Goal: Navigation & Orientation: Find specific page/section

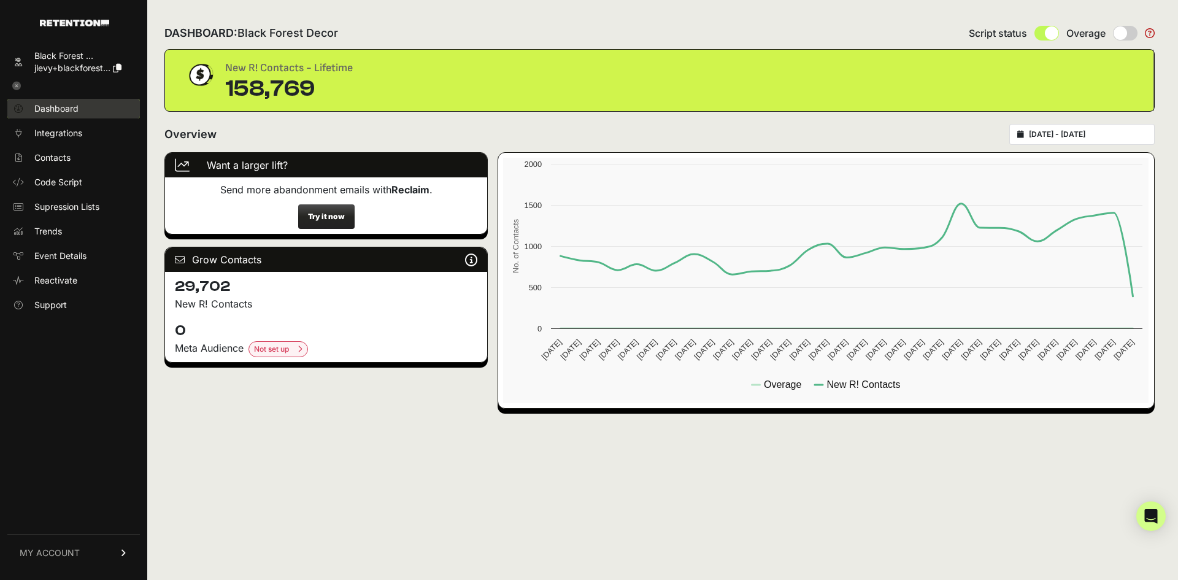
click at [64, 104] on span "Dashboard" at bounding box center [56, 108] width 44 height 12
click at [61, 134] on span "Integrations" at bounding box center [58, 133] width 48 height 12
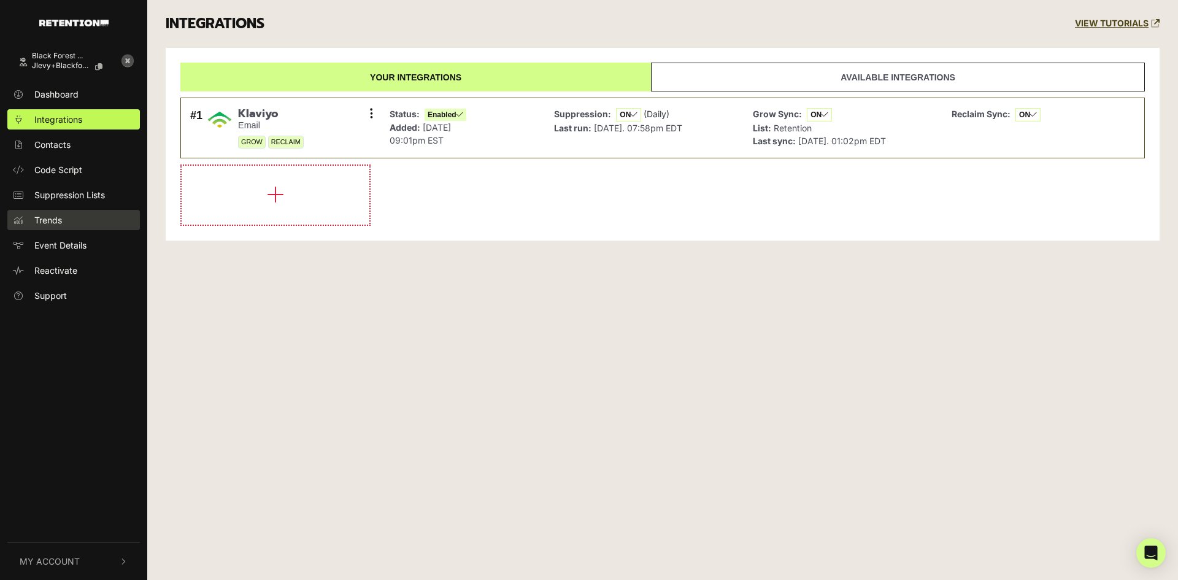
click at [69, 226] on link "Trends" at bounding box center [73, 220] width 132 height 20
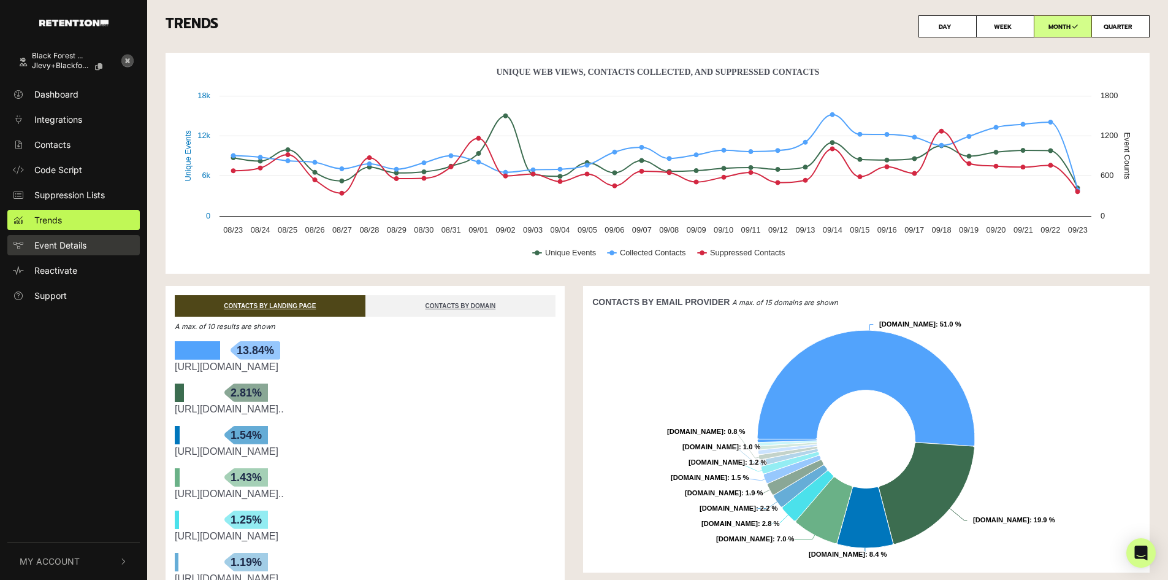
click at [72, 248] on span "Event Details" at bounding box center [60, 245] width 52 height 13
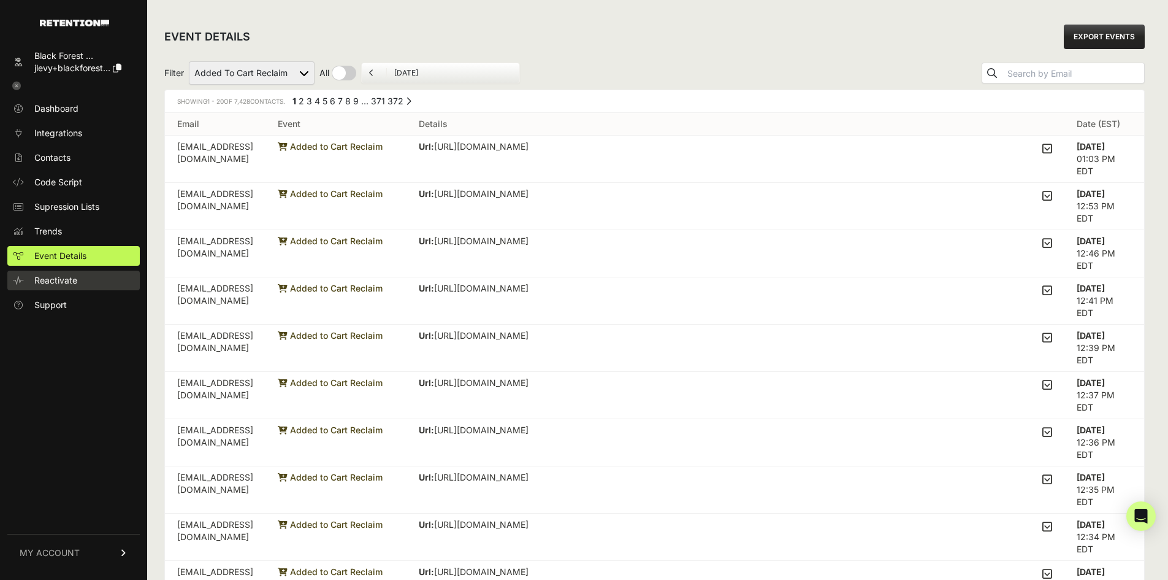
click at [66, 278] on span "Reactivate" at bounding box center [55, 280] width 43 height 12
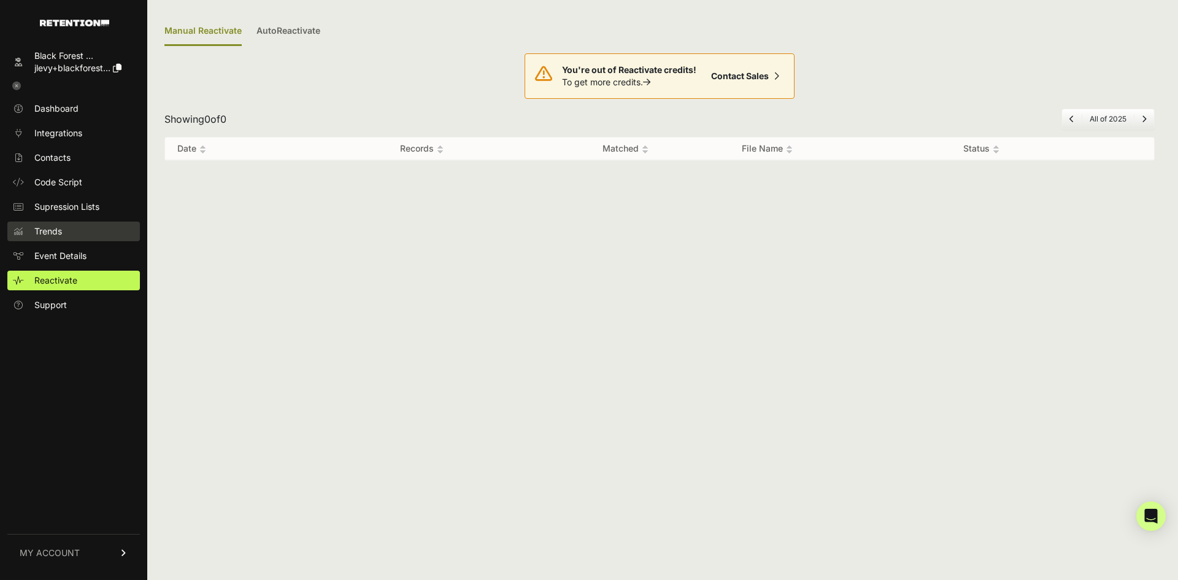
click at [59, 234] on span "Trends" at bounding box center [48, 231] width 28 height 12
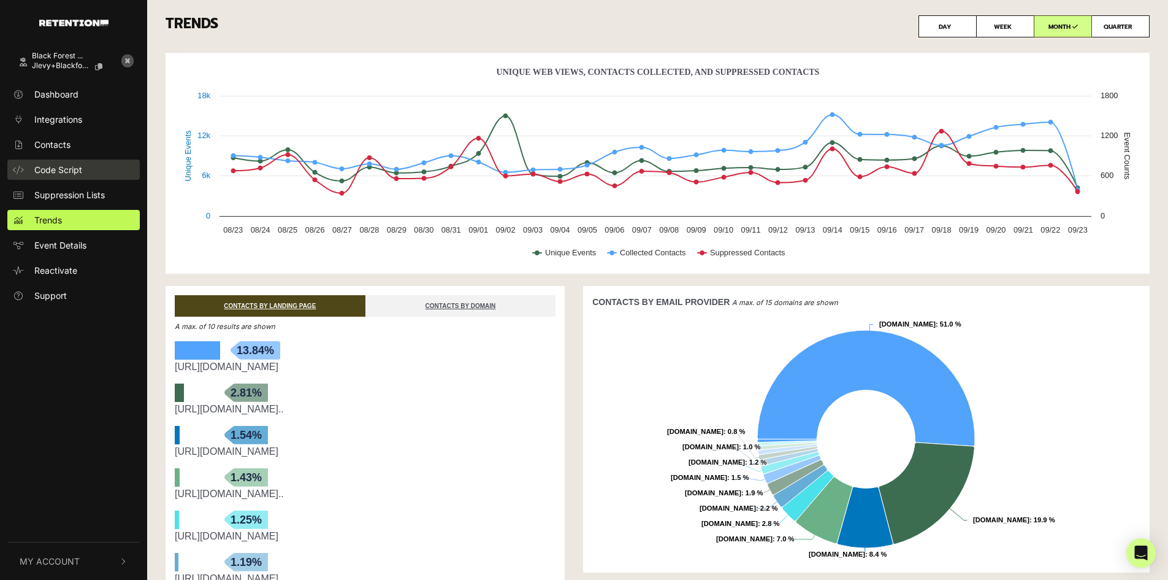
click at [65, 173] on span "Code Script" at bounding box center [58, 169] width 48 height 13
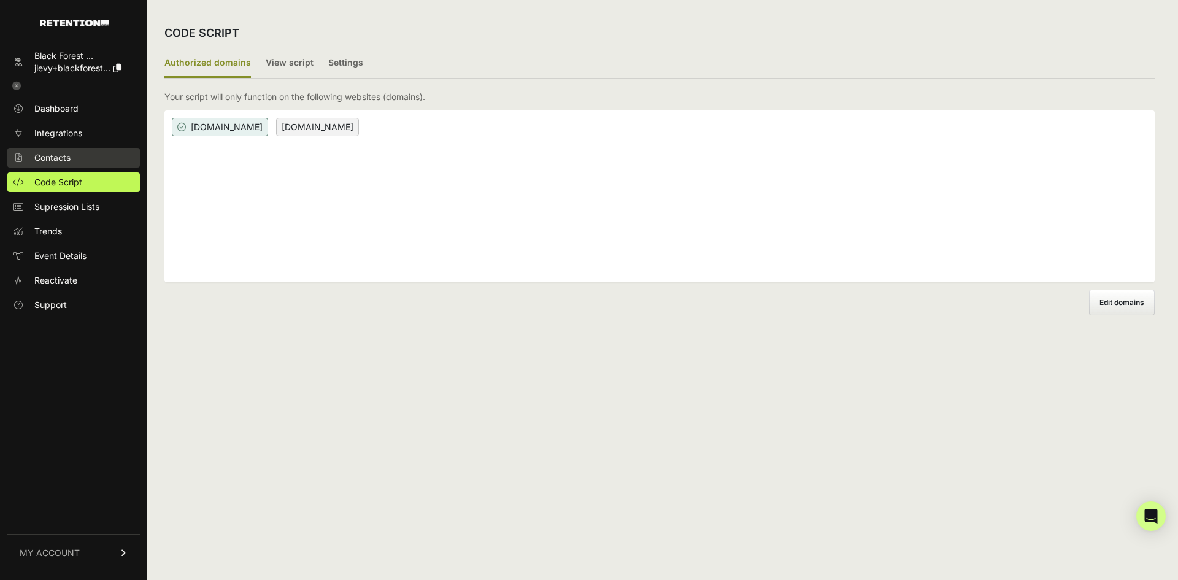
click at [75, 154] on link "Contacts" at bounding box center [73, 158] width 132 height 20
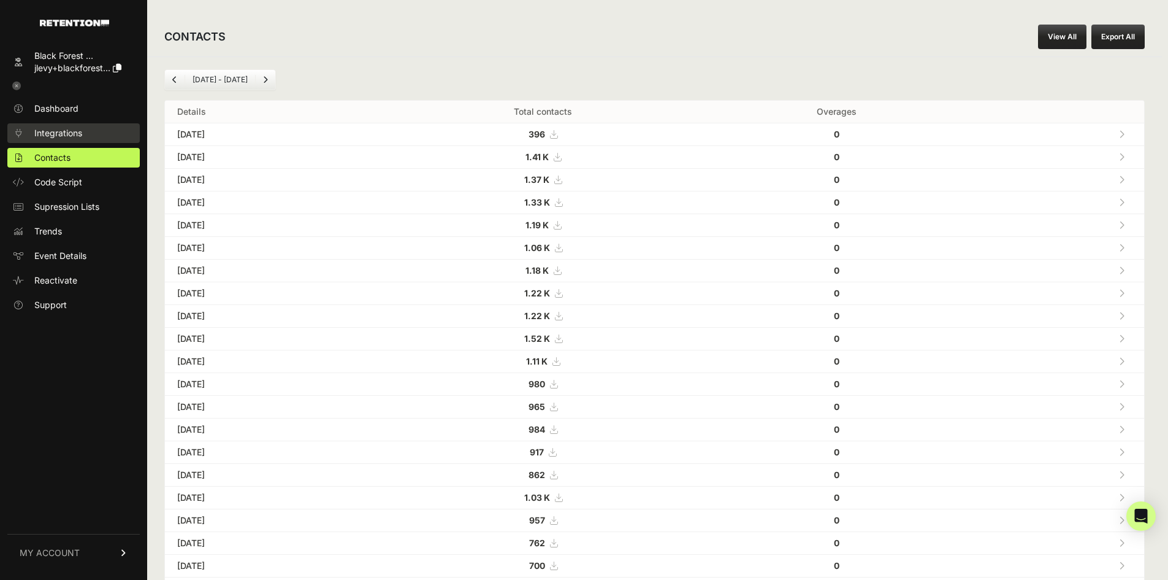
click at [96, 133] on link "Integrations" at bounding box center [73, 133] width 132 height 20
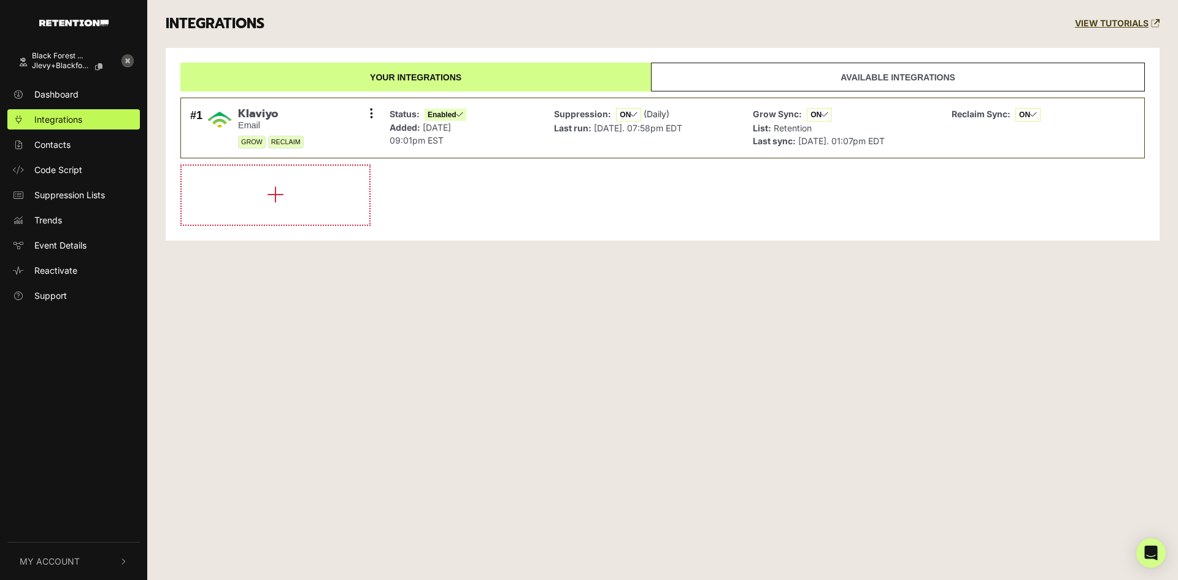
click at [879, 84] on link "Available integrations" at bounding box center [898, 77] width 494 height 29
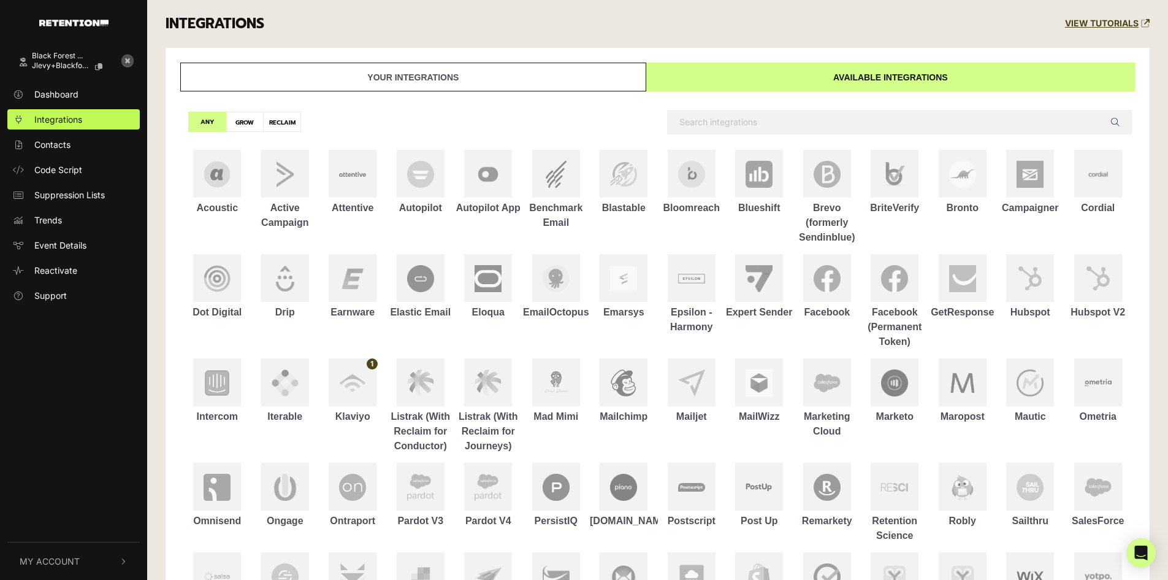
click at [485, 75] on link "Your integrations" at bounding box center [413, 77] width 466 height 29
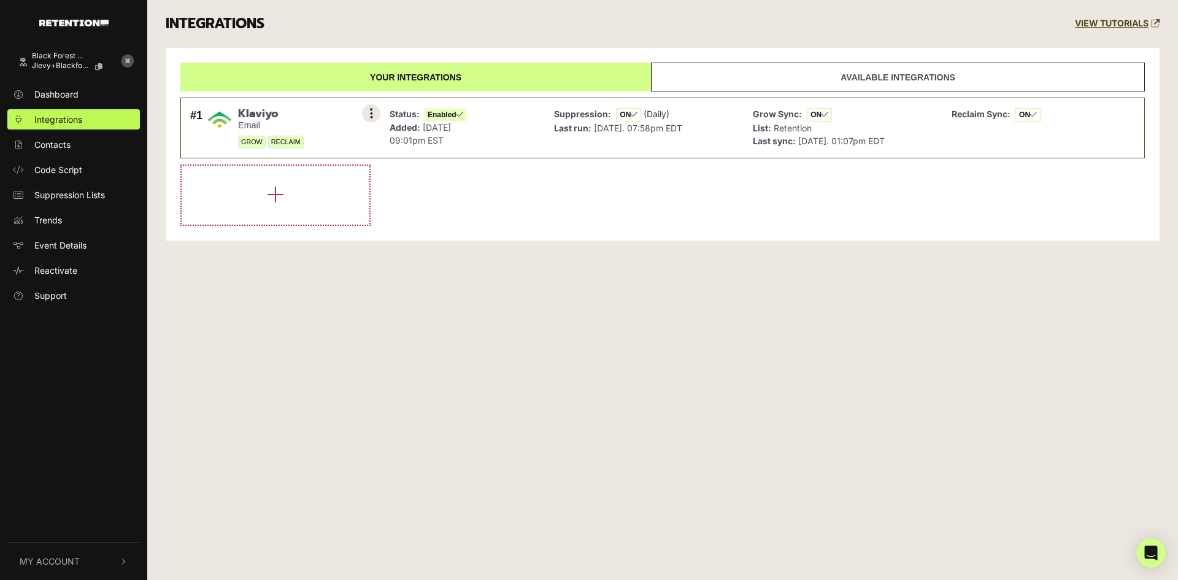
click at [364, 111] on button at bounding box center [371, 113] width 18 height 18
click at [466, 188] on li at bounding box center [662, 194] width 964 height 61
click at [80, 90] on link "Dashboard" at bounding box center [73, 94] width 132 height 20
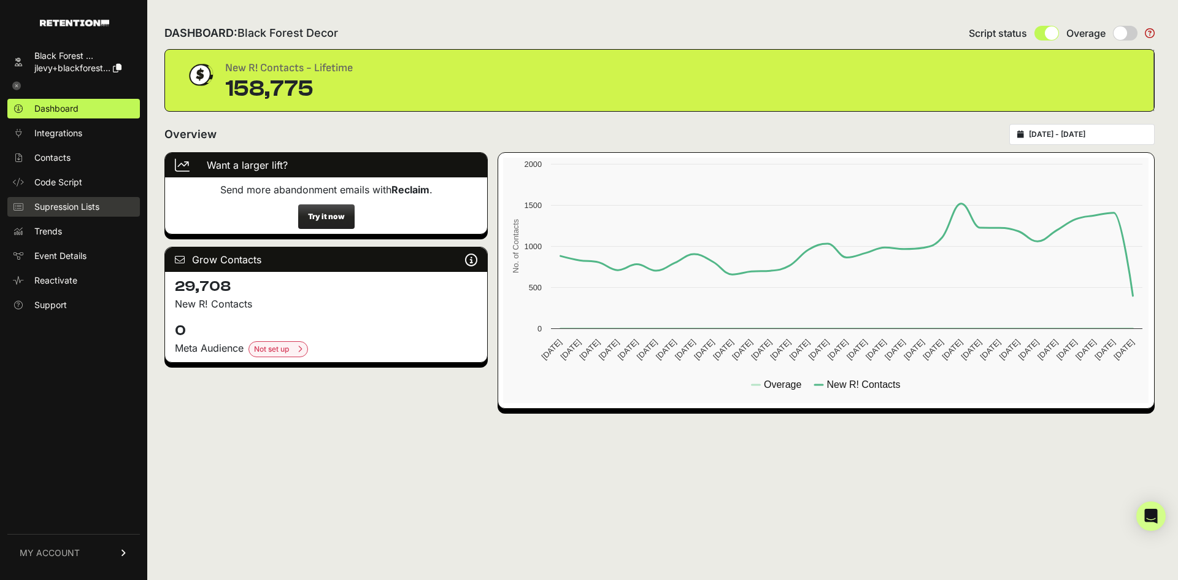
click at [69, 211] on span "Supression Lists" at bounding box center [66, 207] width 65 height 12
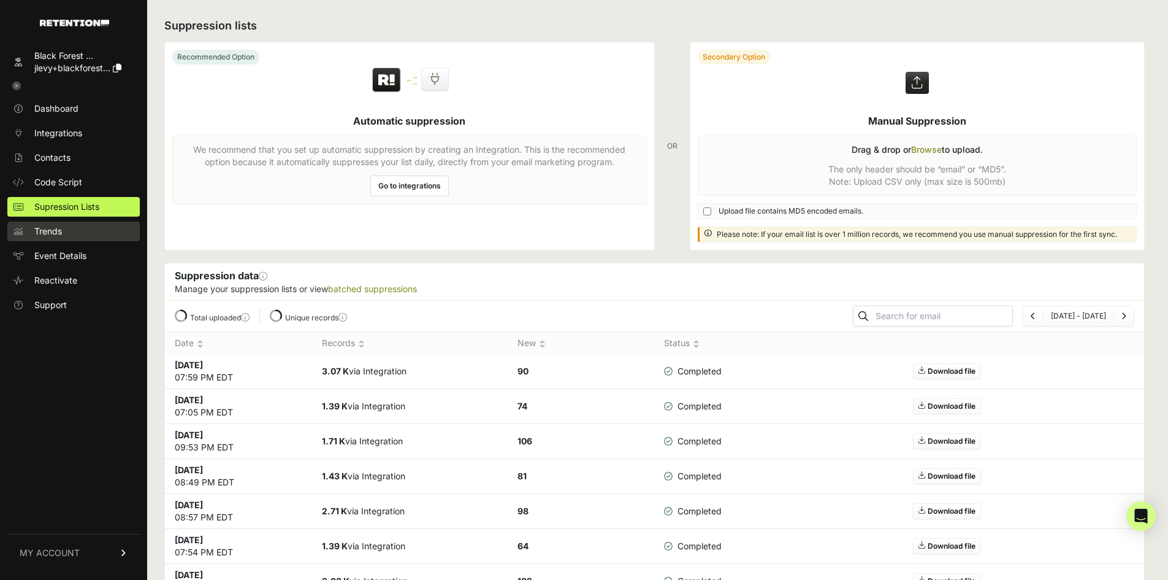
click at [64, 224] on link "Trends" at bounding box center [73, 231] width 132 height 20
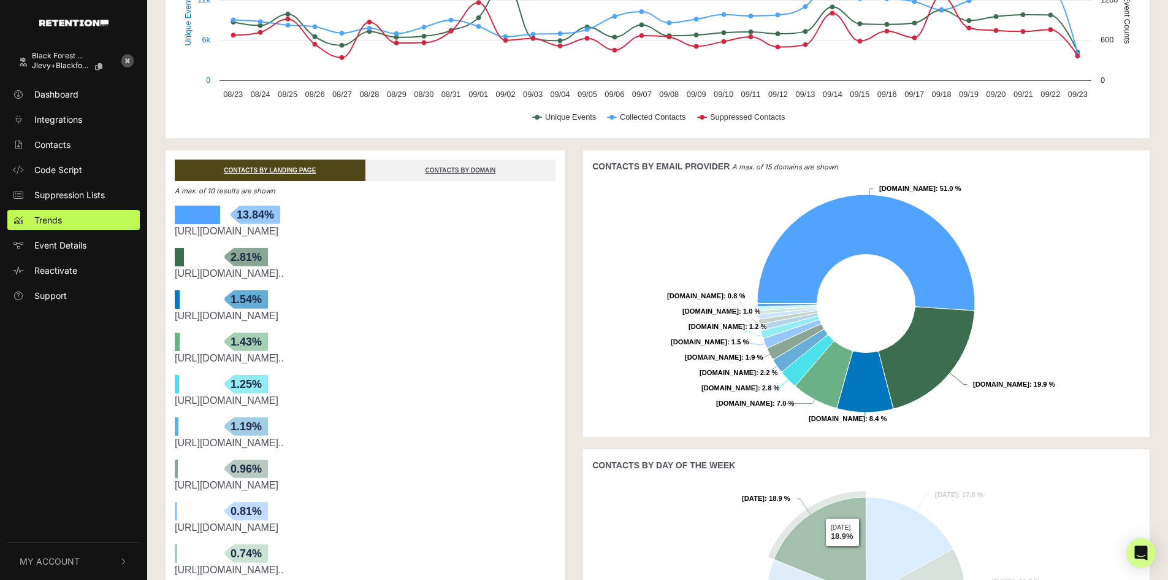
scroll to position [118, 0]
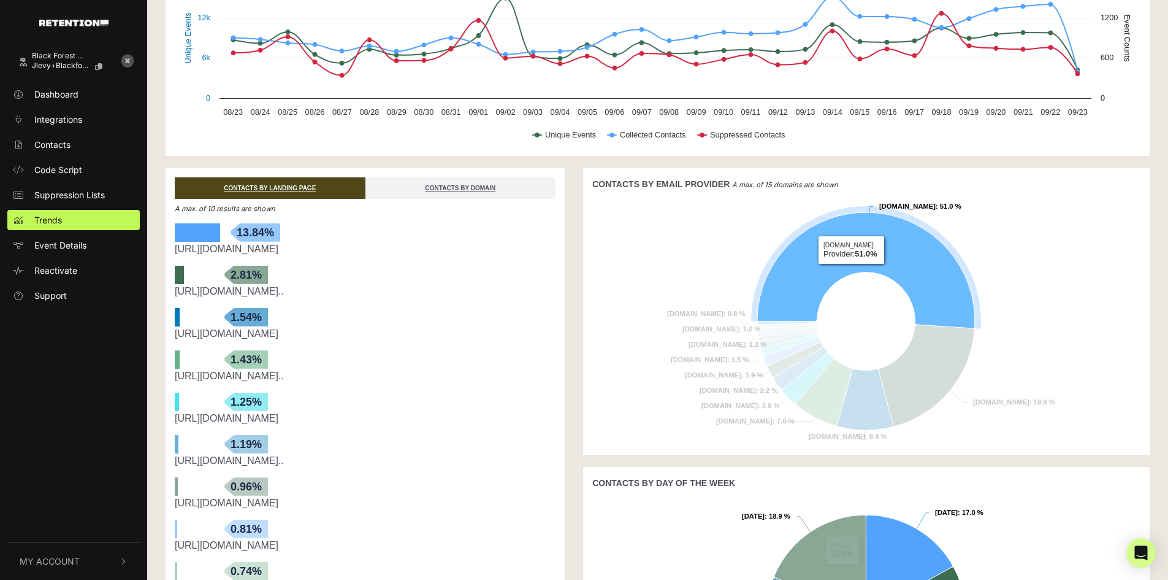
click at [872, 251] on icon at bounding box center [866, 270] width 218 height 116
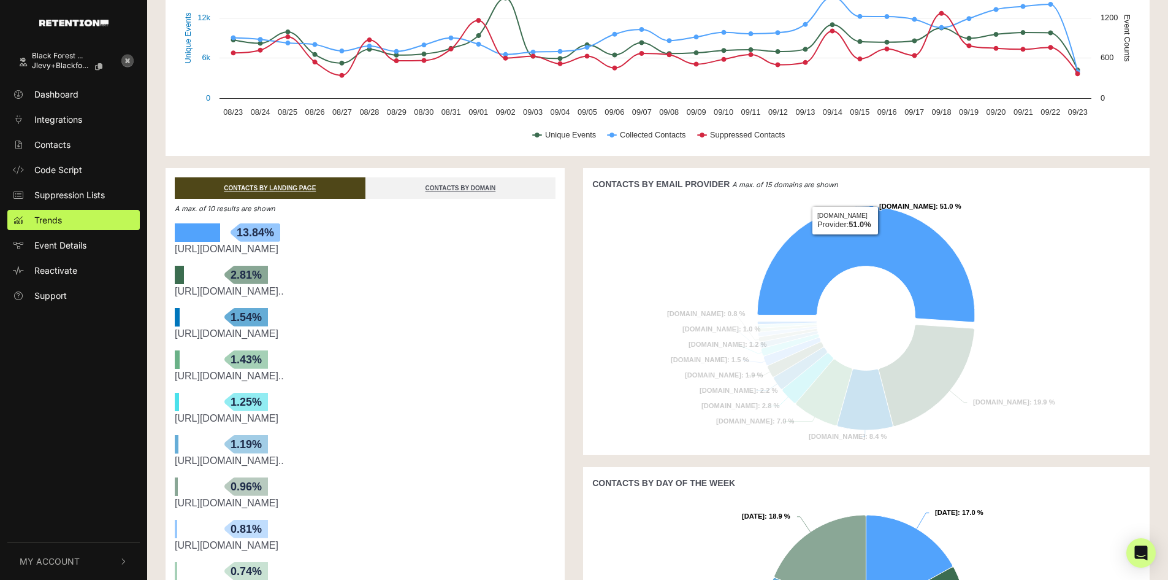
click at [845, 244] on icon at bounding box center [866, 264] width 218 height 116
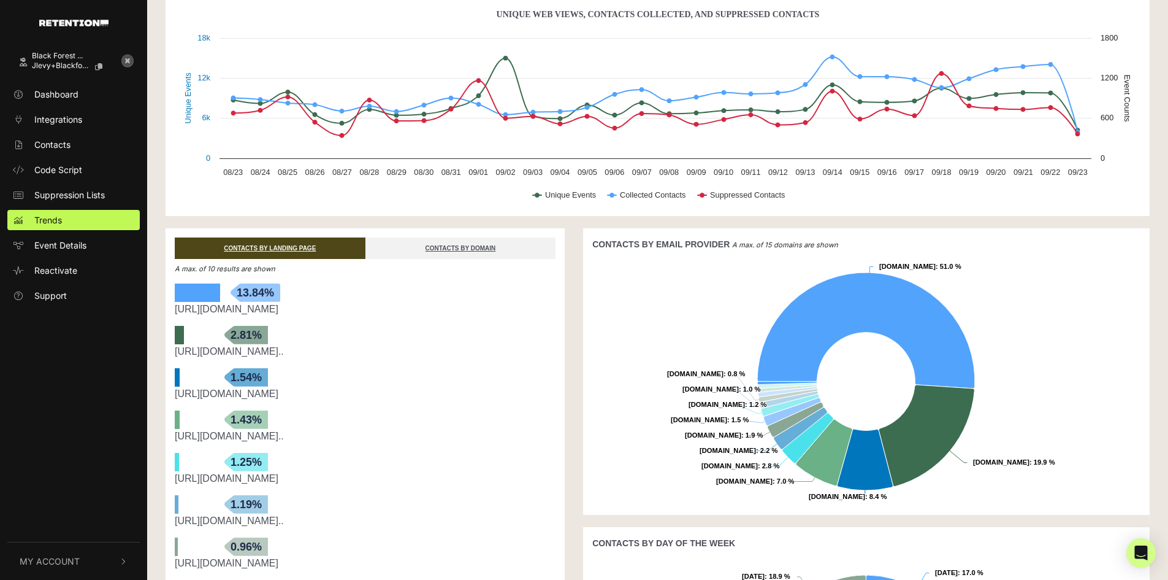
scroll to position [0, 0]
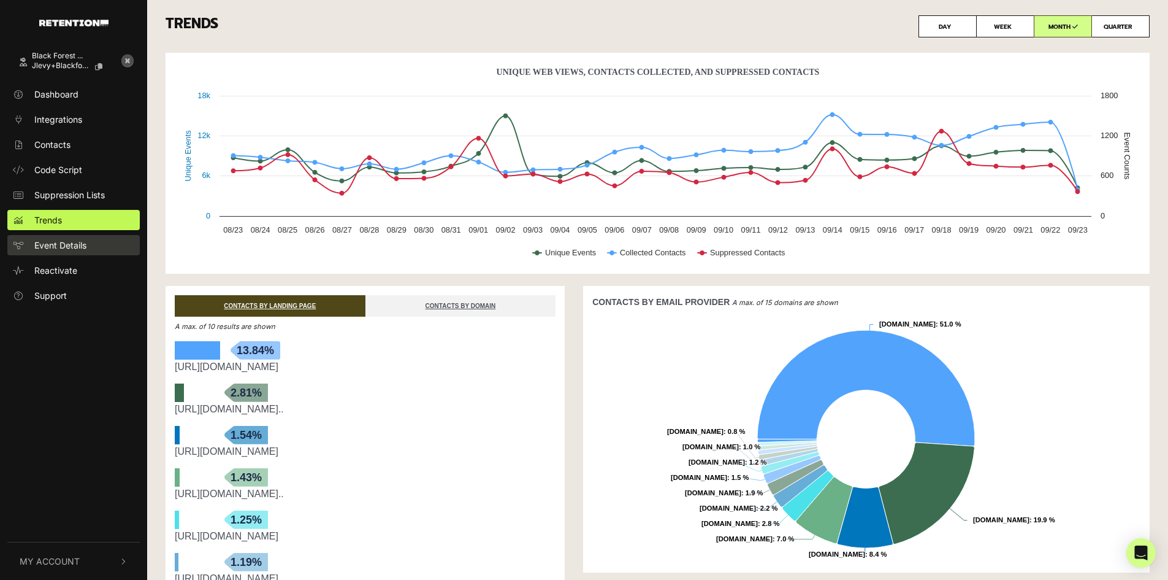
click at [73, 244] on span "Event Details" at bounding box center [60, 245] width 52 height 13
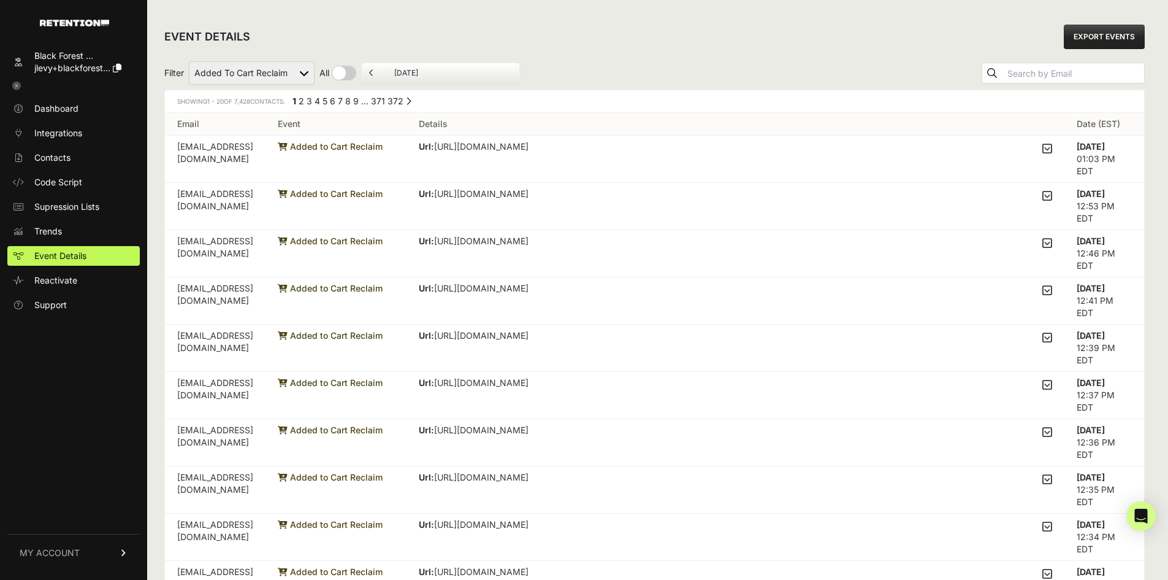
click at [309, 69] on select "Added to Cart Reclaim Checkout Started Reclaim Viewed Product Reclaim" at bounding box center [252, 72] width 126 height 23
click at [335, 45] on div "EVENT DETAILS EXPORT EVENTS" at bounding box center [654, 36] width 981 height 39
click at [415, 71] on input "September 23, 2025" at bounding box center [453, 73] width 118 height 10
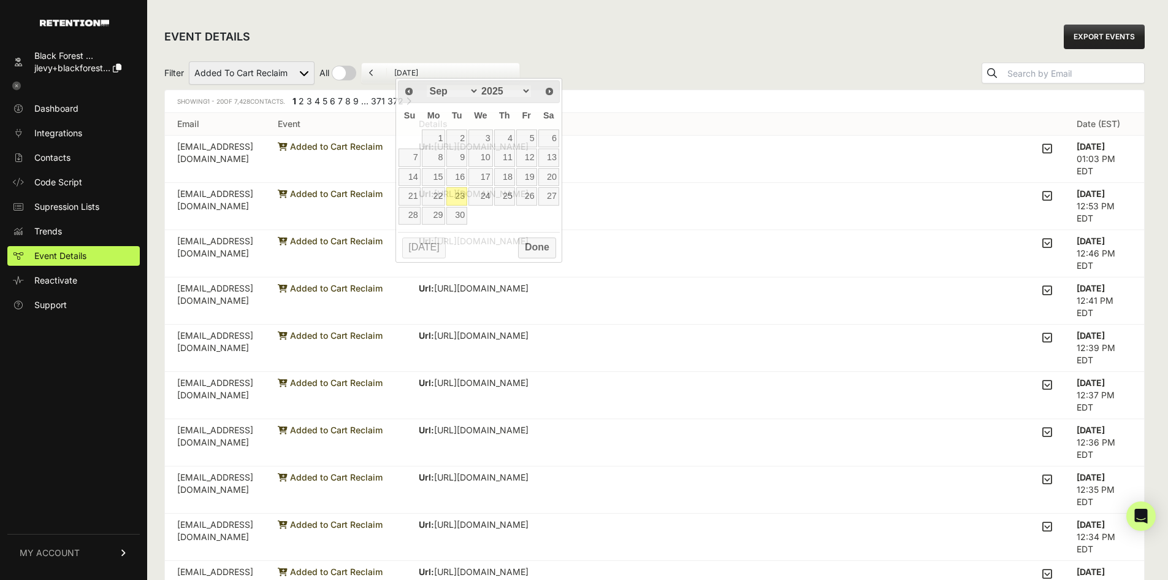
click at [406, 47] on div "EVENT DETAILS EXPORT EVENTS" at bounding box center [654, 36] width 981 height 39
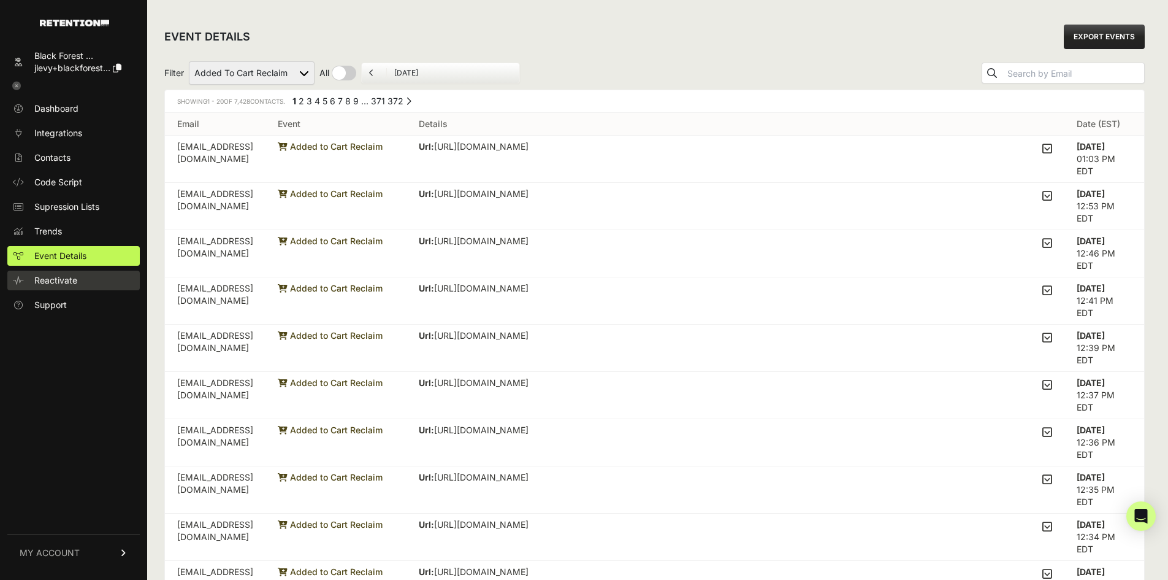
click at [67, 285] on span "Reactivate" at bounding box center [55, 280] width 43 height 12
